Goal: Task Accomplishment & Management: Manage account settings

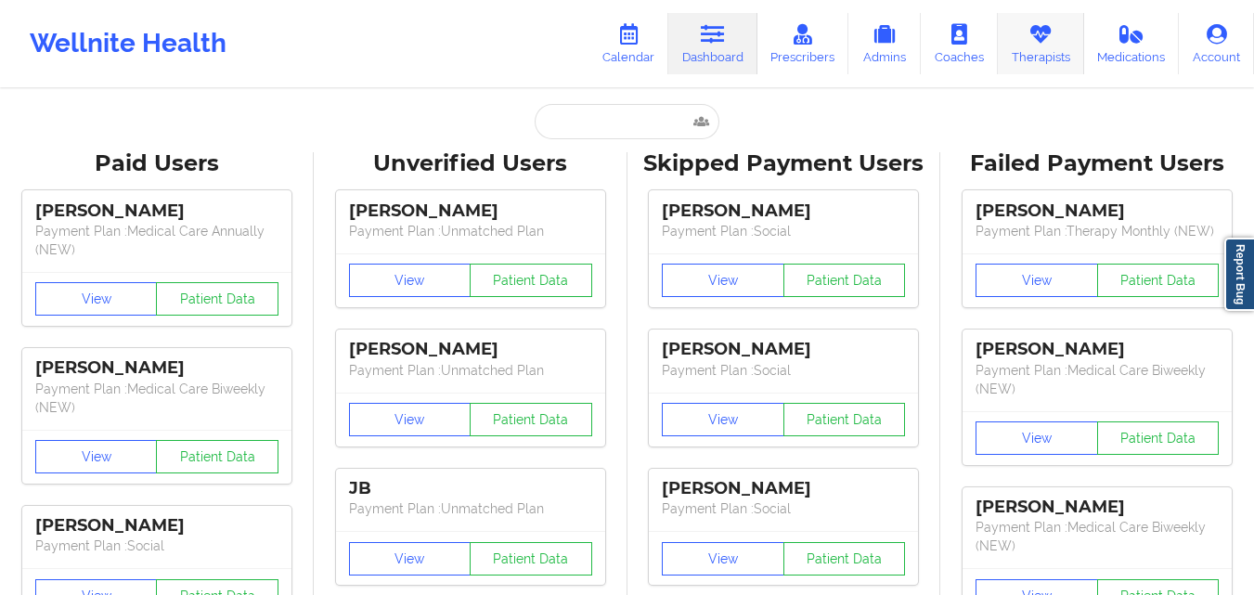
click at [1044, 54] on link "Therapists" at bounding box center [1041, 43] width 86 height 61
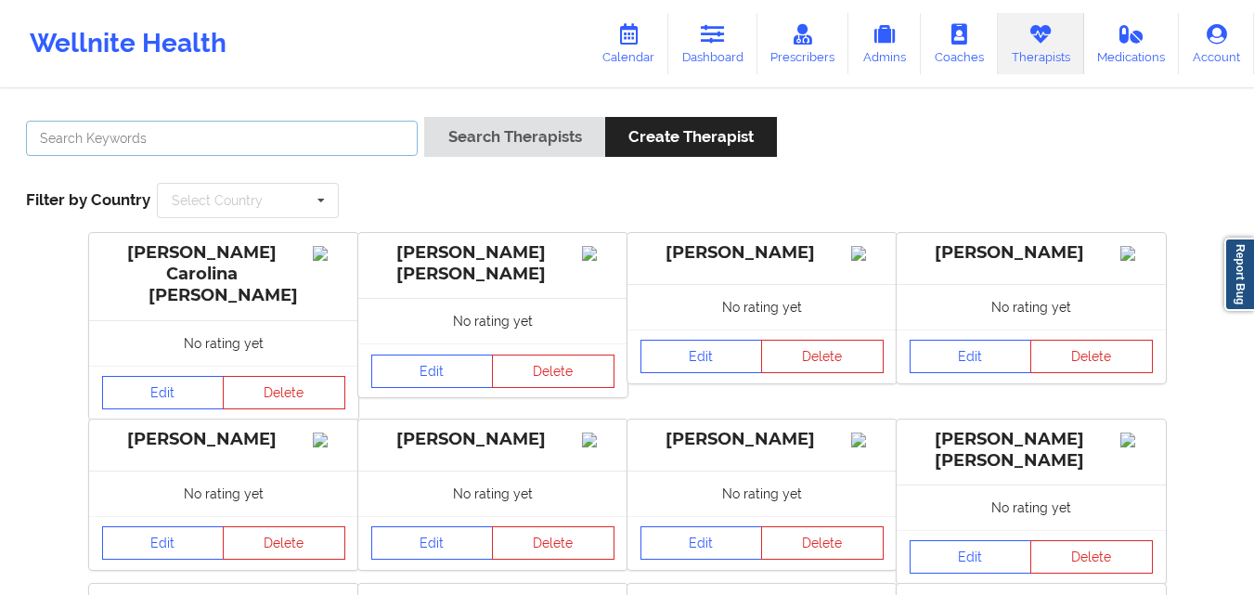
click at [325, 136] on input "text" at bounding box center [222, 138] width 392 height 35
click at [424, 117] on button "Search Therapists" at bounding box center [514, 137] width 180 height 40
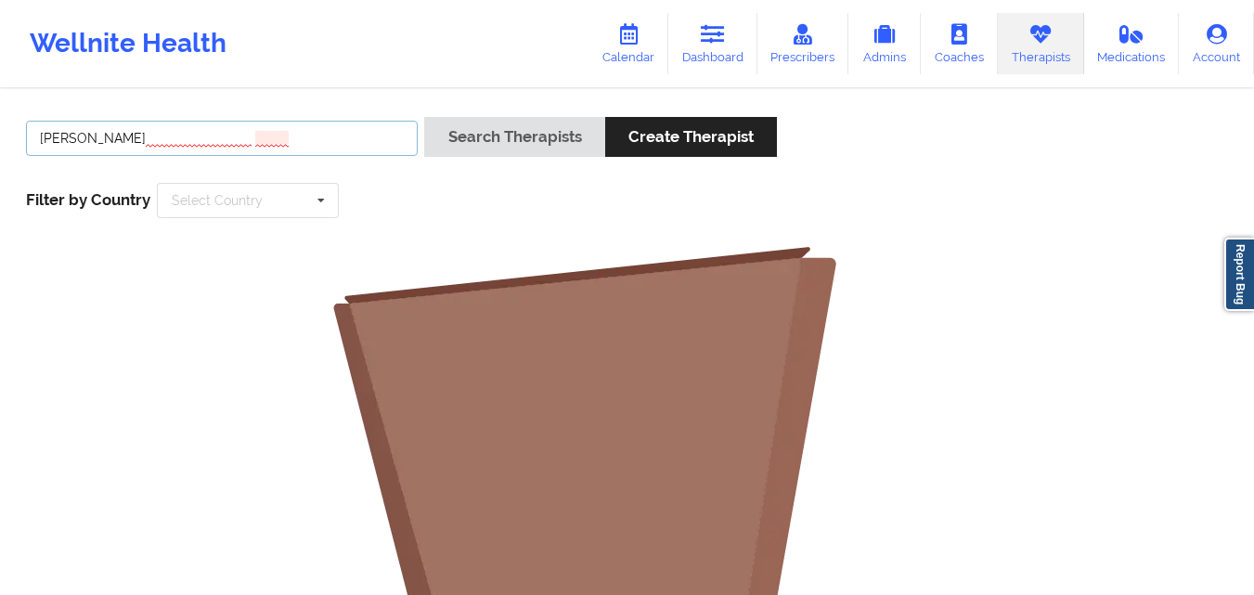
click at [130, 140] on input "[PERSON_NAME]" at bounding box center [222, 138] width 392 height 35
drag, startPoint x: 131, startPoint y: 142, endPoint x: 24, endPoint y: 143, distance: 106.7
click at [24, 143] on div "[PERSON_NAME]" at bounding box center [221, 143] width 405 height 53
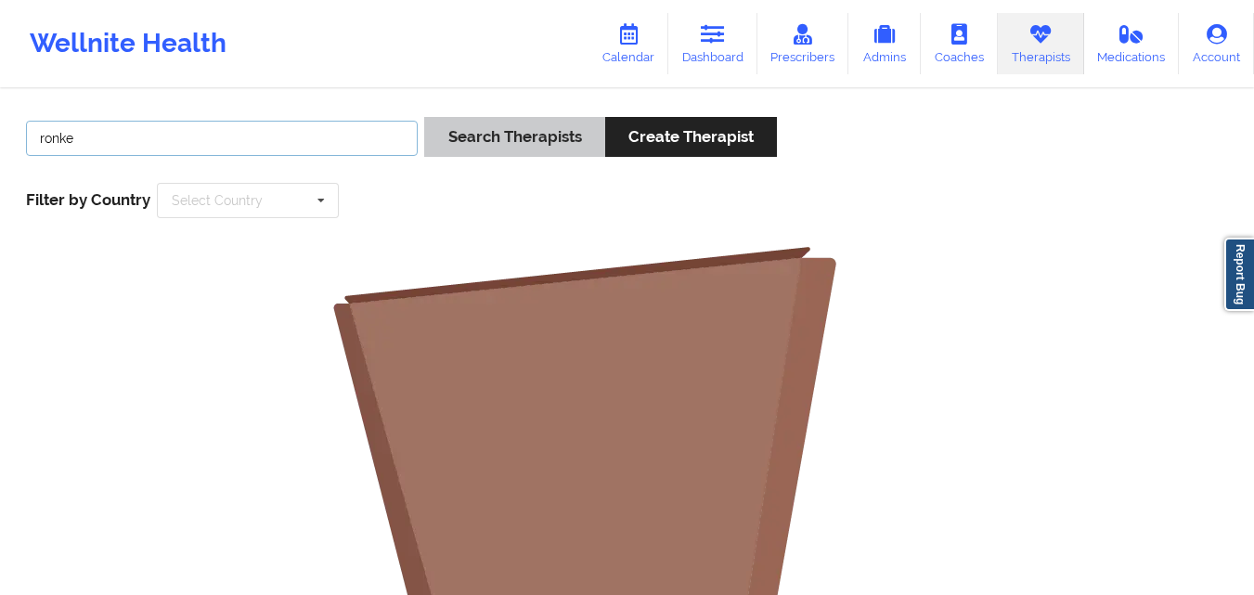
type input "ronke"
click at [563, 133] on button "Search Therapists" at bounding box center [514, 137] width 180 height 40
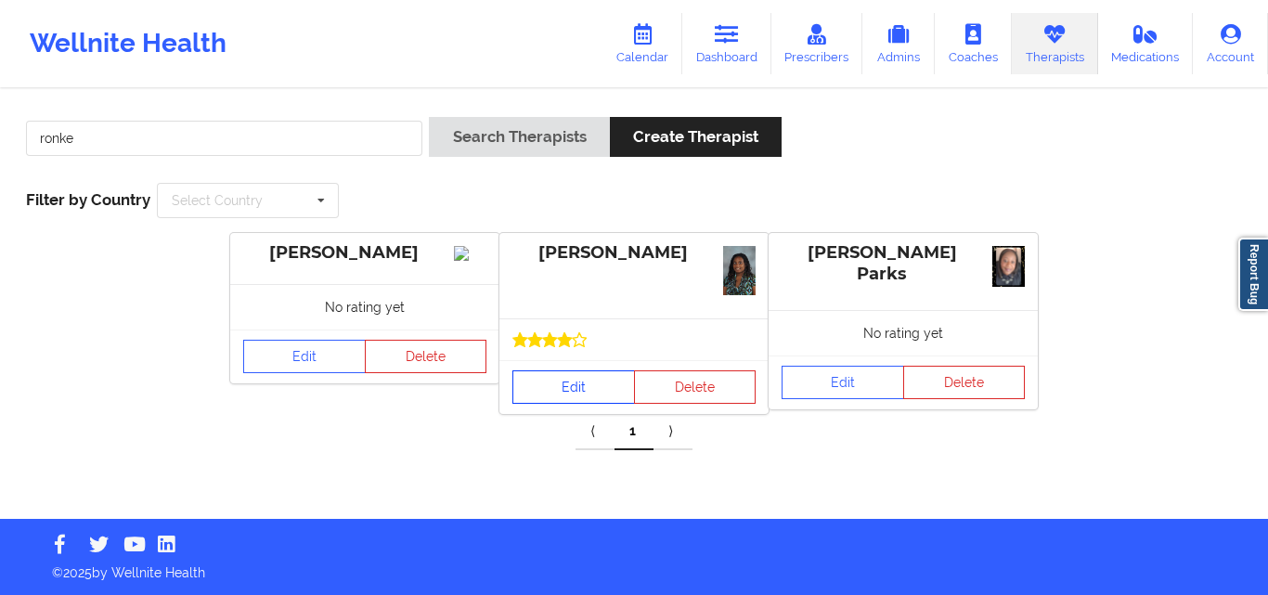
click at [615, 391] on link "Edit" at bounding box center [573, 386] width 122 height 33
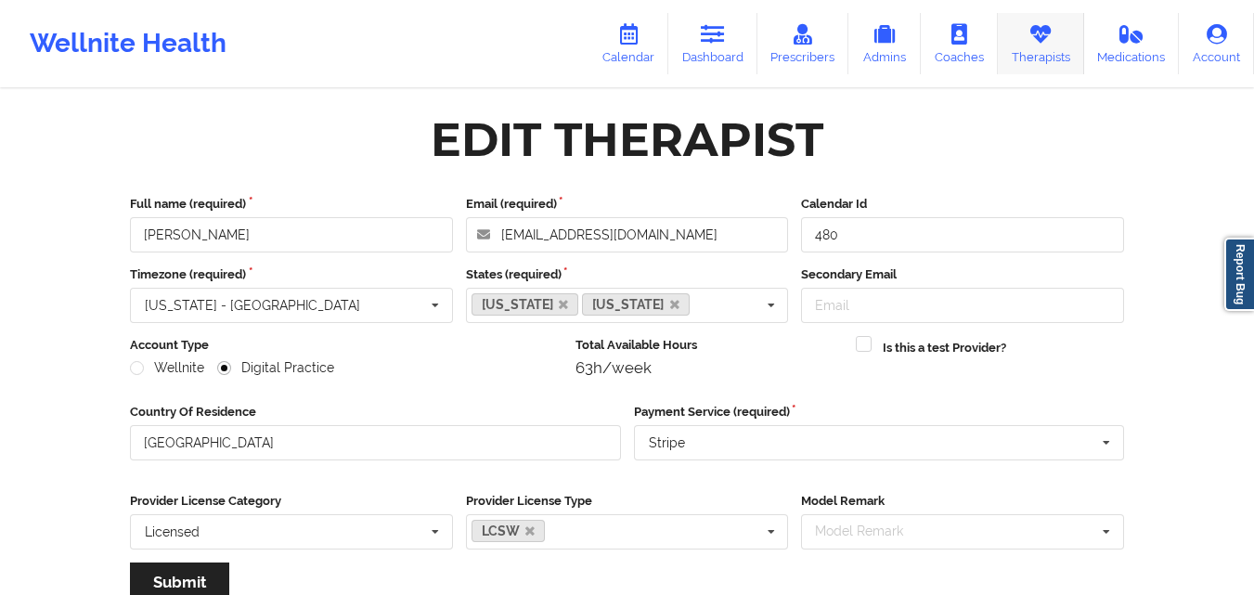
click at [1043, 47] on link "Therapists" at bounding box center [1041, 43] width 86 height 61
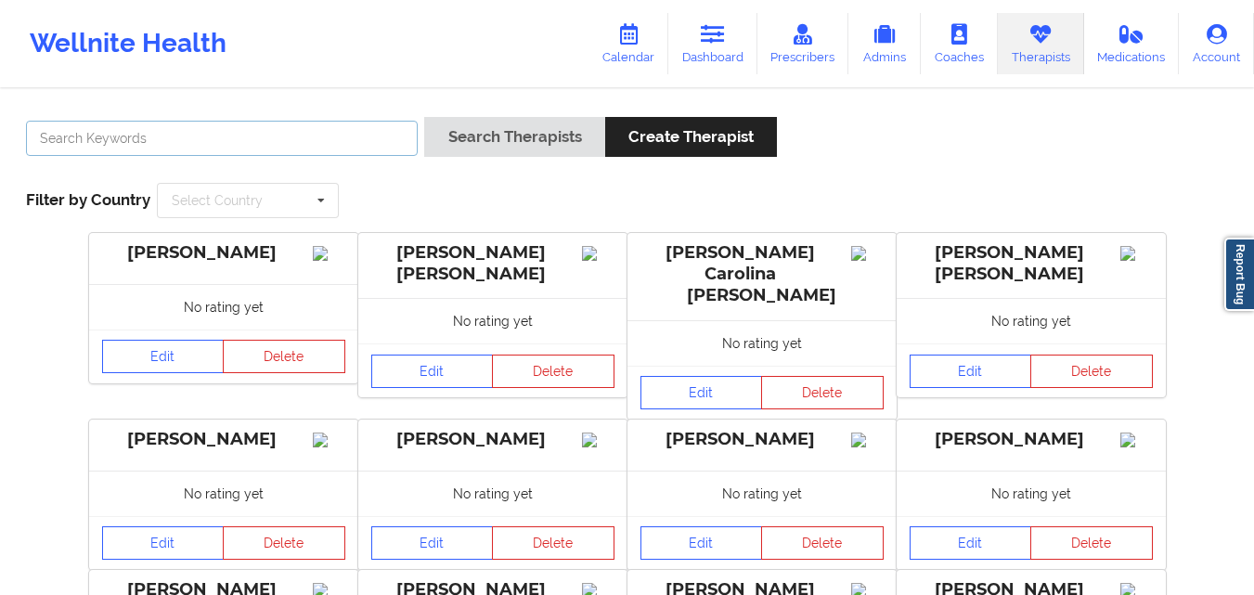
click at [256, 143] on input "text" at bounding box center [222, 138] width 392 height 35
click at [424, 117] on button "Search Therapists" at bounding box center [514, 137] width 180 height 40
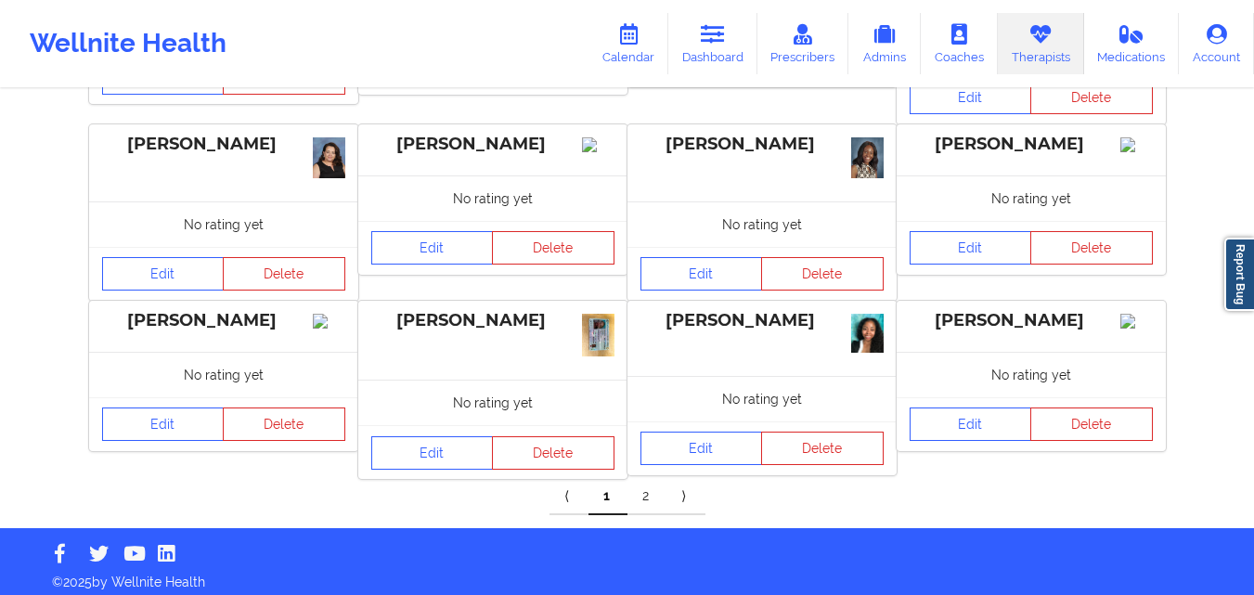
scroll to position [713, 0]
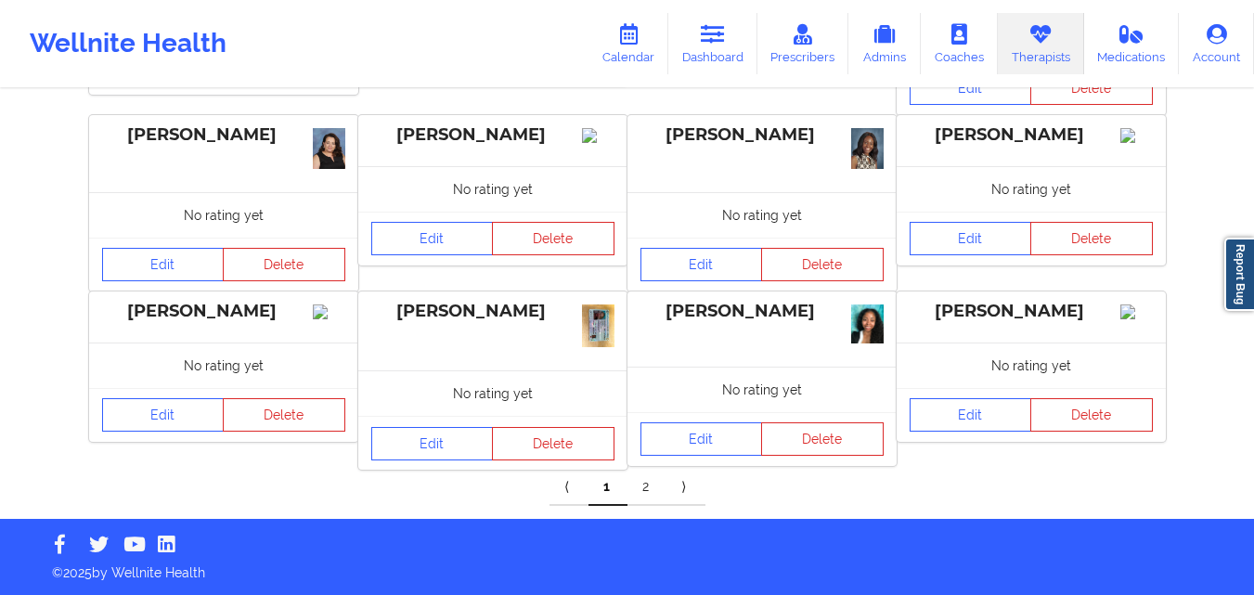
click at [642, 488] on link "2" at bounding box center [646, 487] width 39 height 37
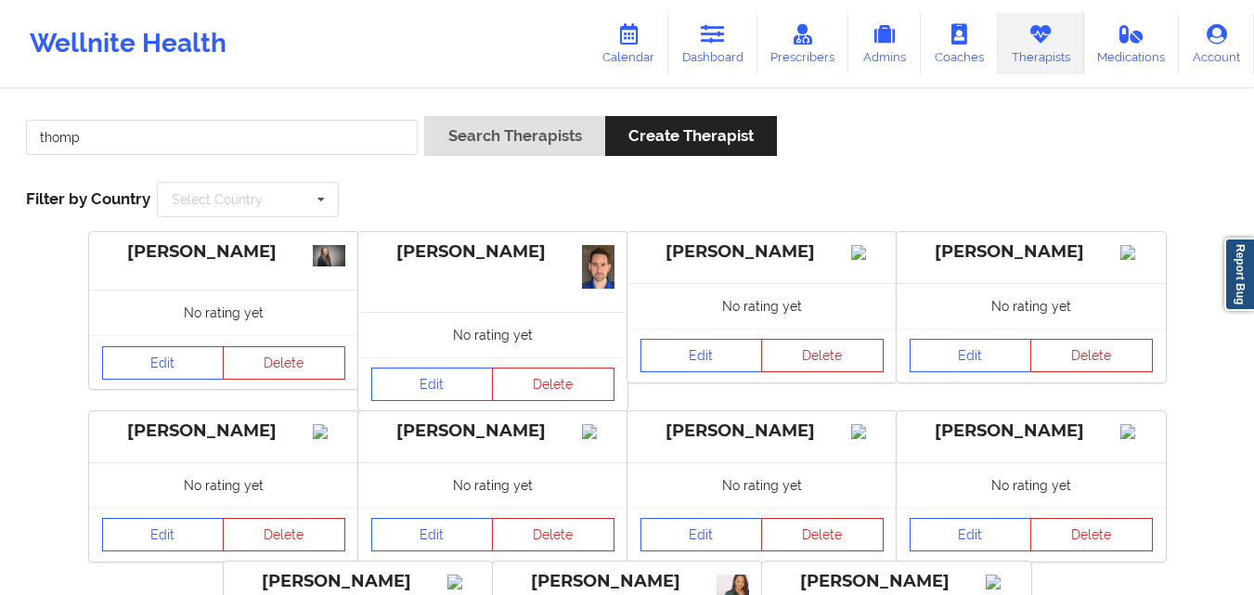
scroll to position [0, 0]
click at [300, 128] on input "thomp" at bounding box center [222, 138] width 392 height 35
type input "tompk"
click at [424, 117] on button "Search Therapists" at bounding box center [514, 137] width 180 height 40
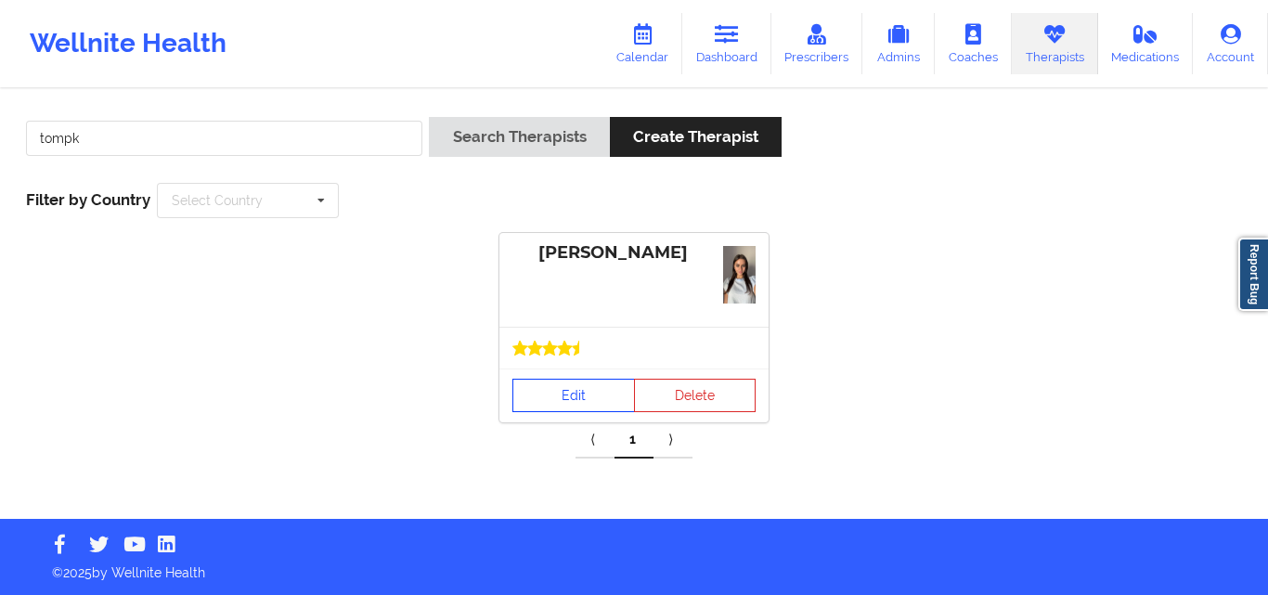
click at [581, 397] on link "Edit" at bounding box center [573, 395] width 122 height 33
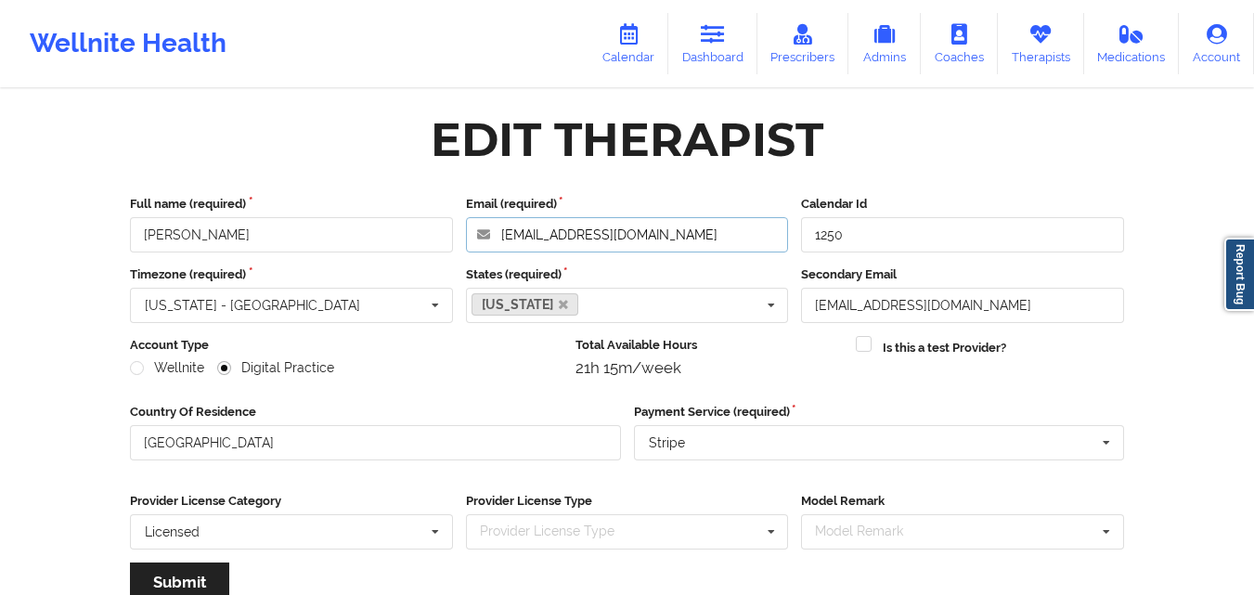
click at [718, 233] on input "[EMAIL_ADDRESS][DOMAIN_NAME]" at bounding box center [627, 234] width 323 height 35
